Goal: Transaction & Acquisition: Book appointment/travel/reservation

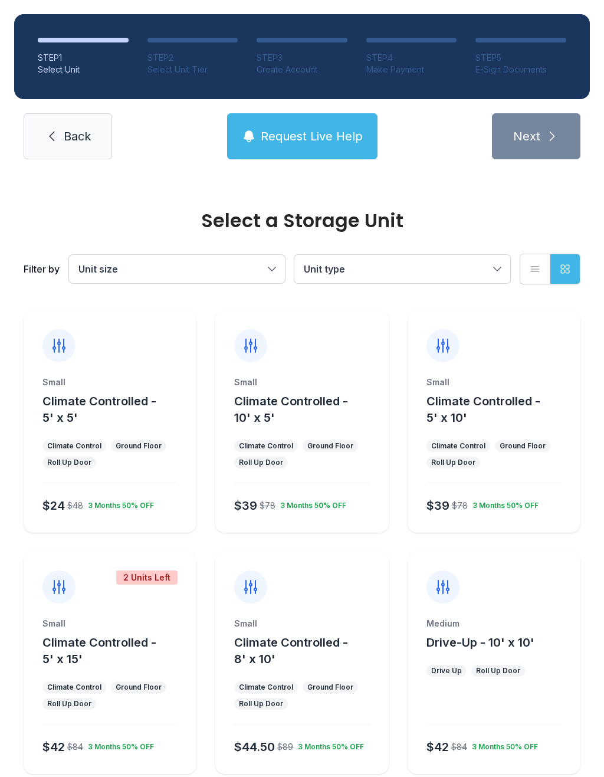
click at [112, 388] on div "Small Climate Controlled - 5' x 5'" at bounding box center [109, 401] width 135 height 50
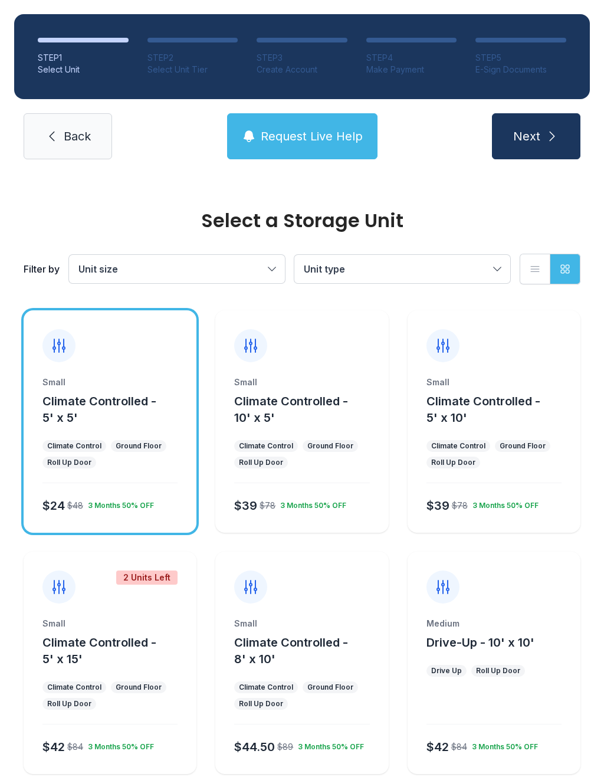
click at [542, 130] on button "Next" at bounding box center [536, 136] width 89 height 46
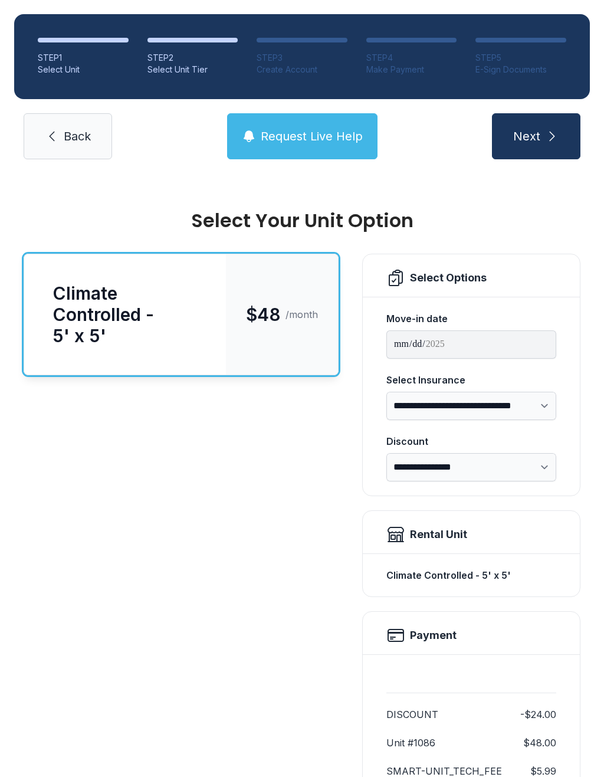
click at [535, 130] on span "Next" at bounding box center [526, 136] width 27 height 17
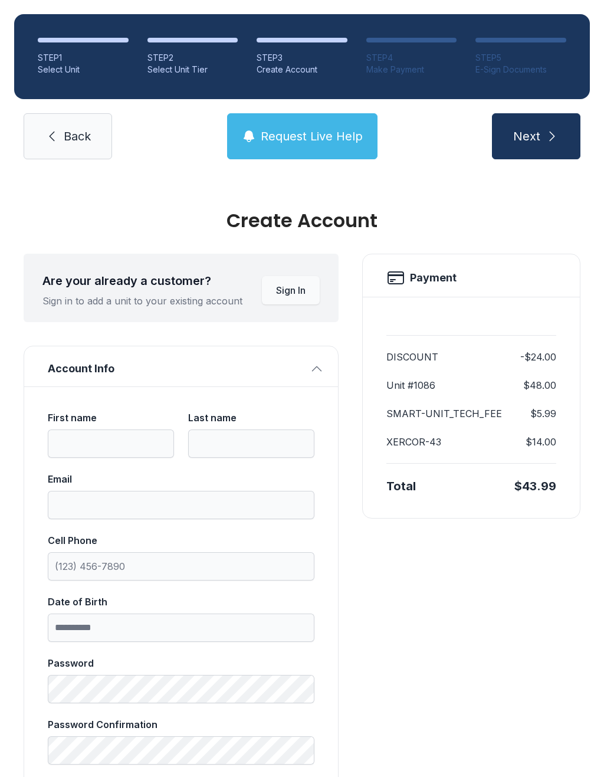
click at [536, 136] on span "Next" at bounding box center [526, 136] width 27 height 17
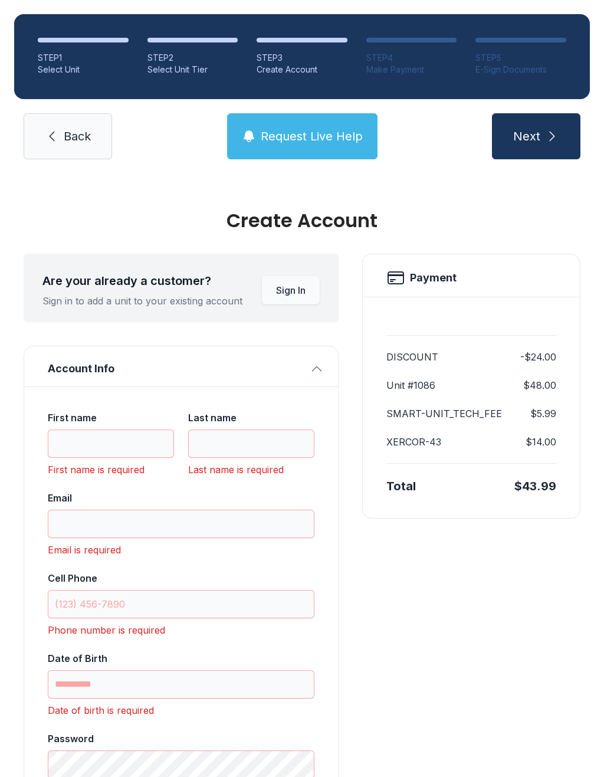
click at [89, 109] on div "STEP 1 Select Unit STEP 2 Select Unit Tier STEP 3 Create Account STEP 4 Make Pa…" at bounding box center [302, 86] width 604 height 173
click at [77, 135] on span "Back" at bounding box center [77, 136] width 27 height 17
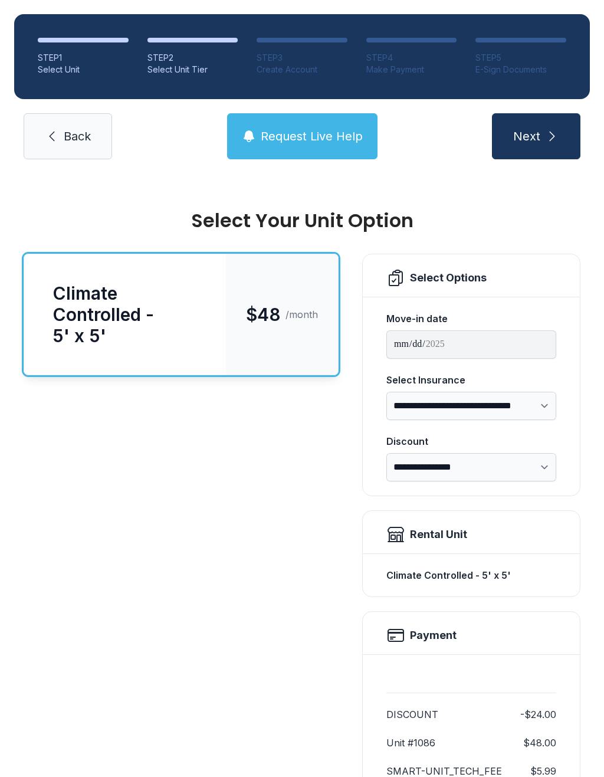
click at [86, 131] on span "Back" at bounding box center [77, 136] width 27 height 17
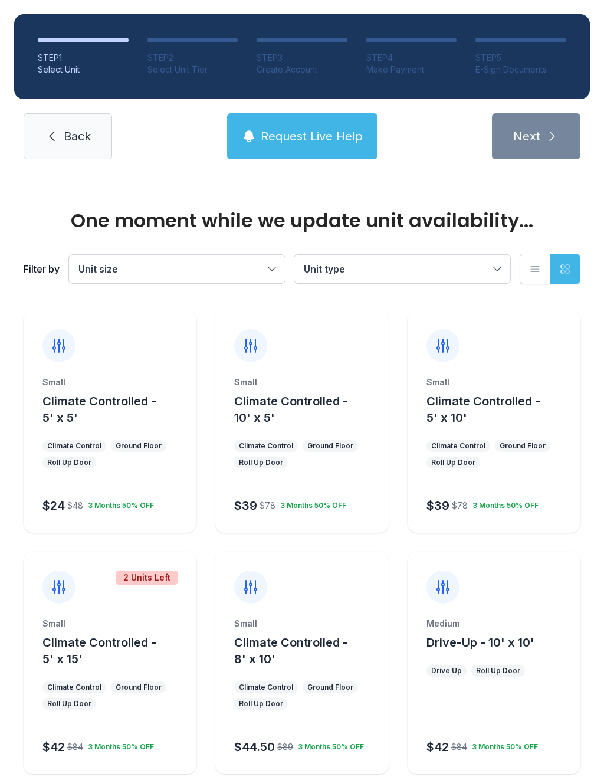
click at [77, 137] on span "Back" at bounding box center [77, 136] width 27 height 17
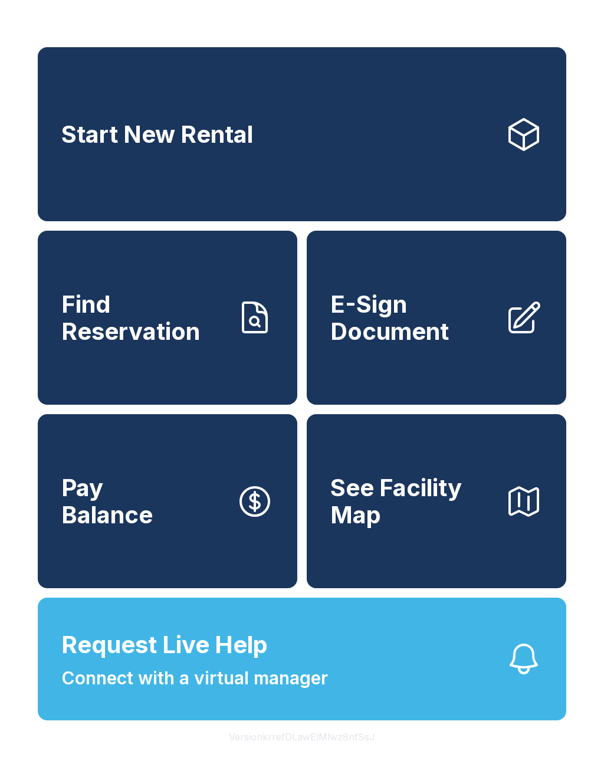
click at [467, 317] on span "E-Sign Document" at bounding box center [412, 318] width 165 height 54
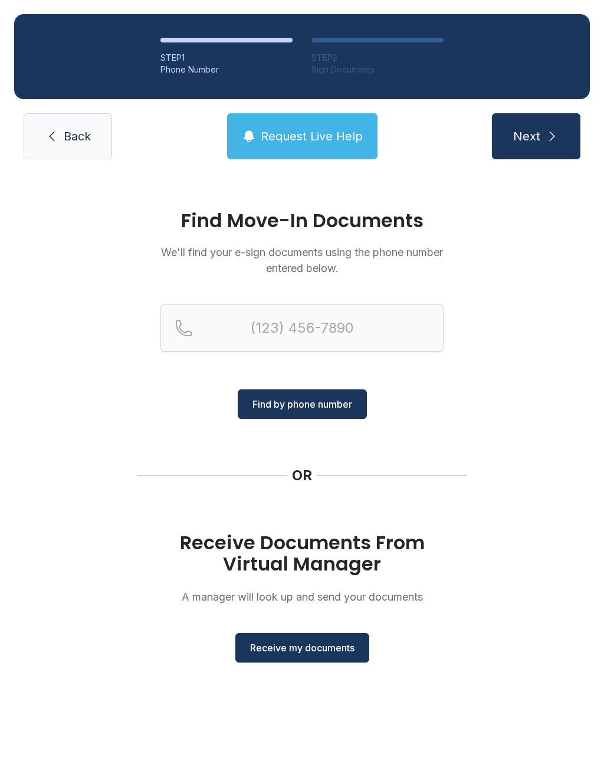
click at [101, 469] on div "Find Move-In Documents We'll find your e-sign documents using the phone number …" at bounding box center [302, 441] width 604 height 536
click at [65, 79] on ol "STEP 1 Phone Number STEP 2 Sign Documents" at bounding box center [302, 56] width 576 height 85
click at [38, 62] on ol "STEP 1 Phone Number STEP 2 Sign Documents" at bounding box center [302, 56] width 576 height 85
click at [31, 768] on main "Find Move-In Documents We'll find your e-sign documents using the phone number …" at bounding box center [302, 475] width 604 height 604
